Goal: Check status: Check status

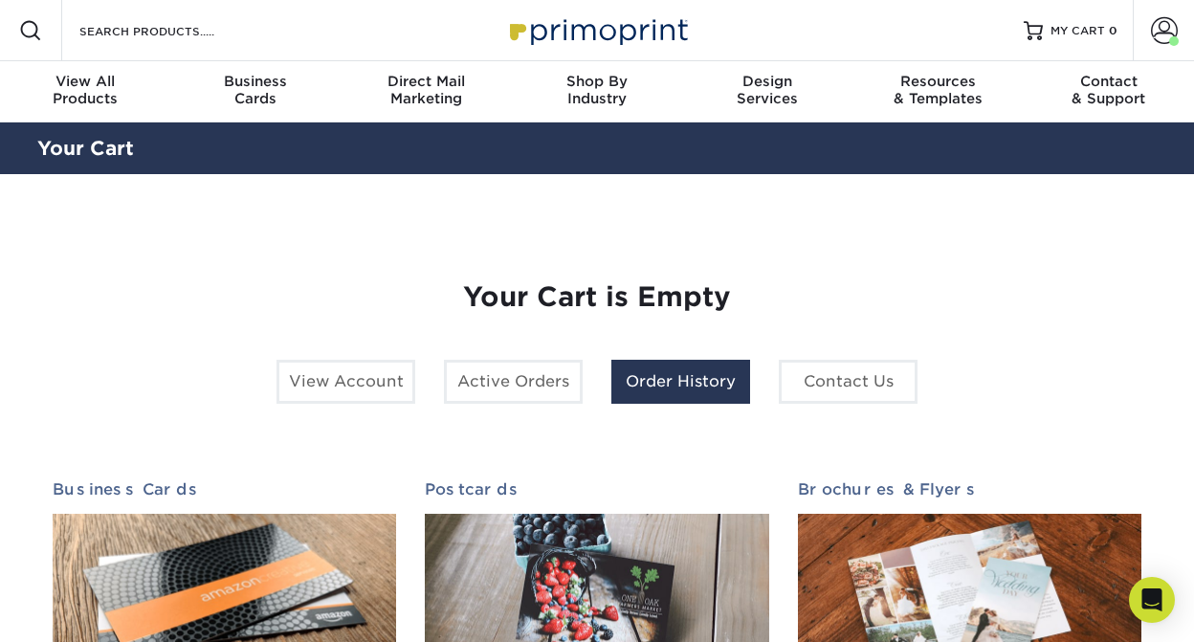
click at [633, 390] on link "Order History" at bounding box center [681, 382] width 139 height 44
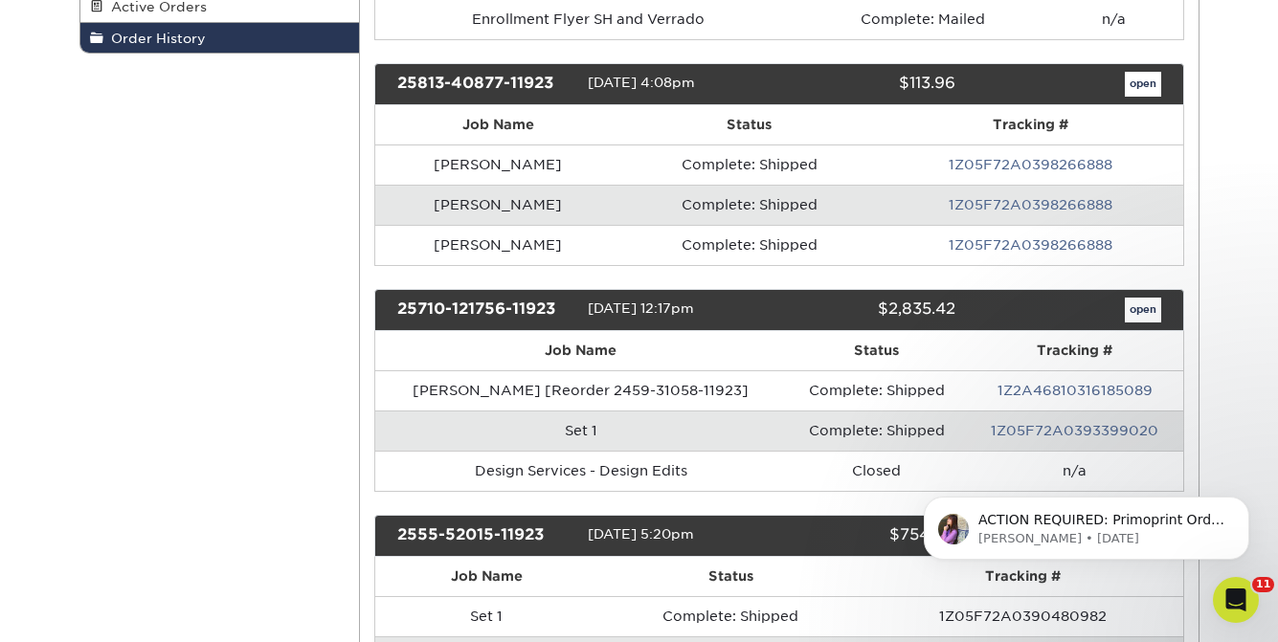
scroll to position [452, 0]
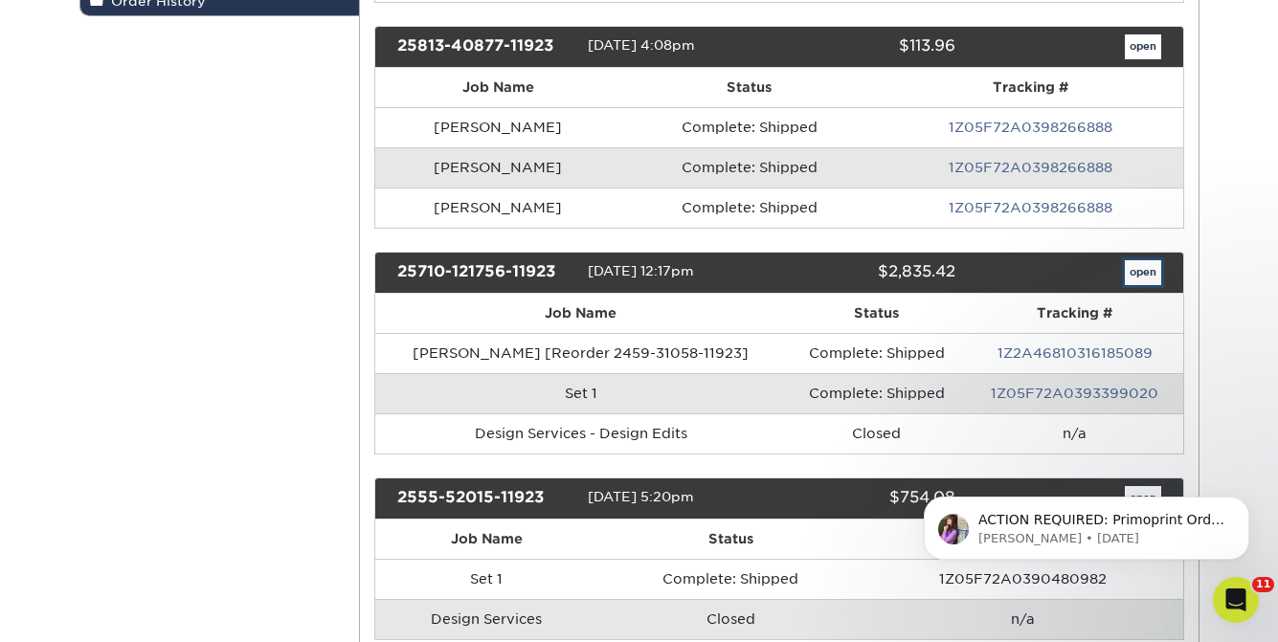
click at [1142, 278] on link "open" at bounding box center [1142, 272] width 36 height 25
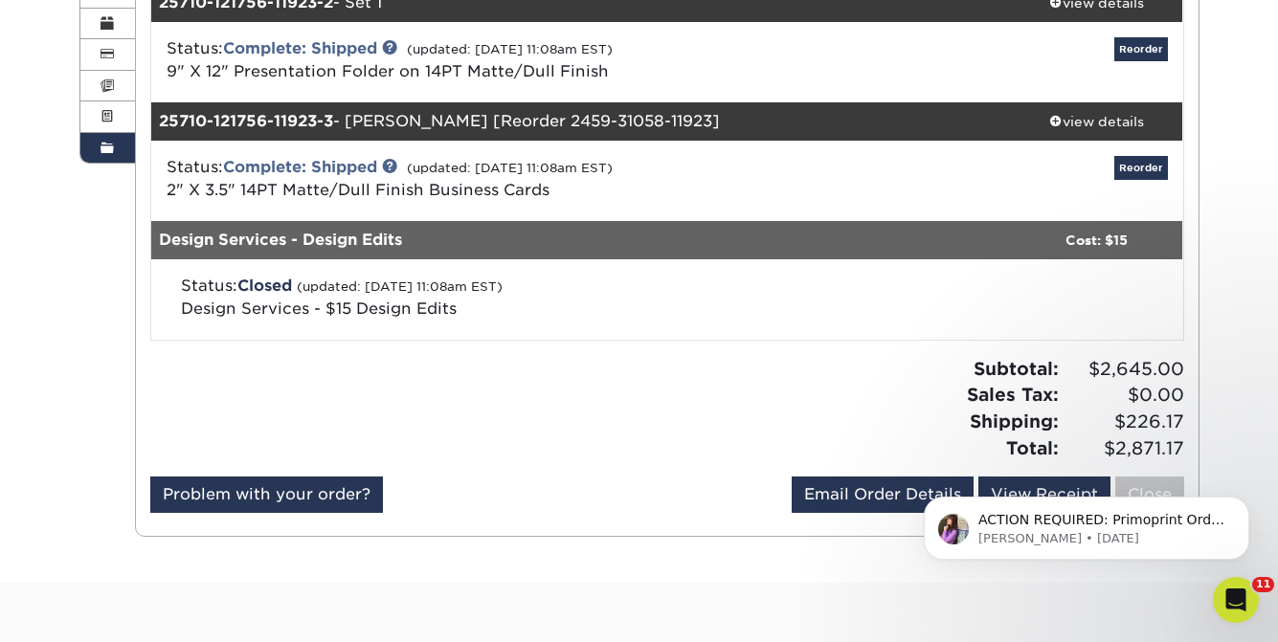
scroll to position [115, 0]
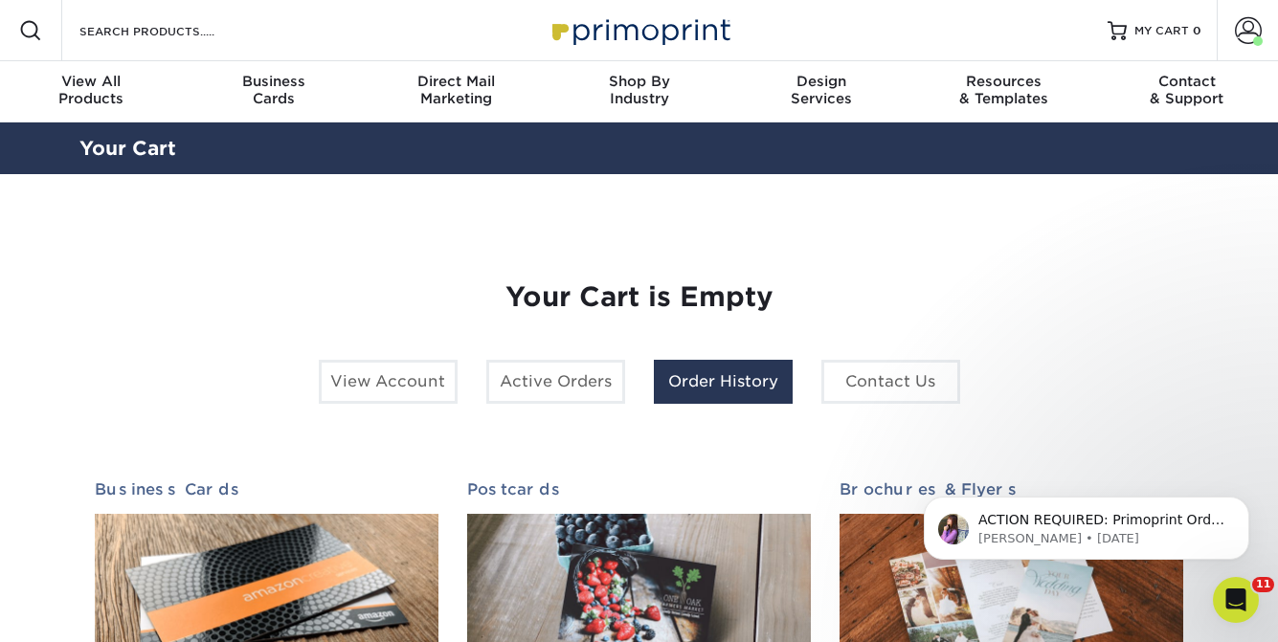
click at [719, 395] on link "Order History" at bounding box center [723, 382] width 139 height 44
